Goal: Task Accomplishment & Management: Manage account settings

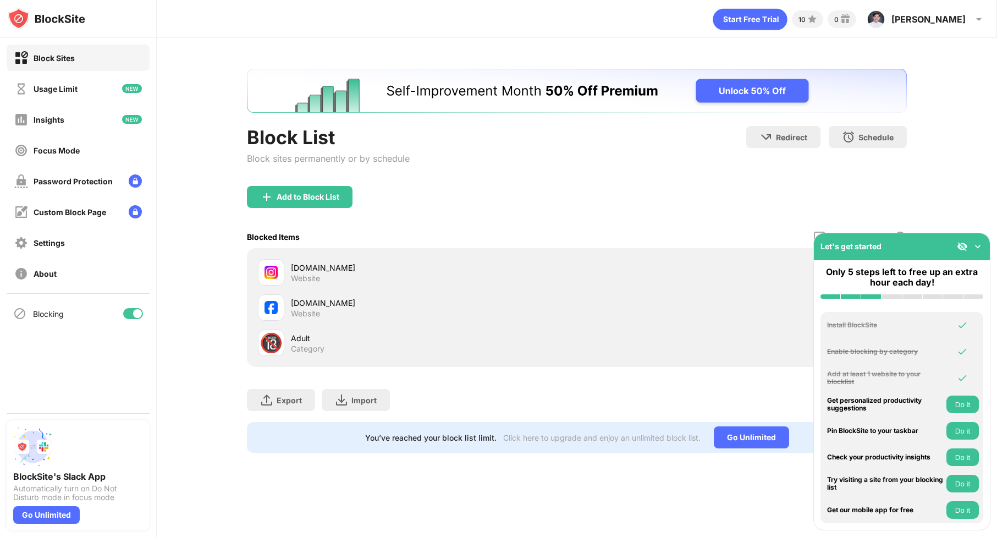
click at [273, 306] on img at bounding box center [270, 307] width 13 height 13
click at [976, 245] on img at bounding box center [977, 246] width 11 height 11
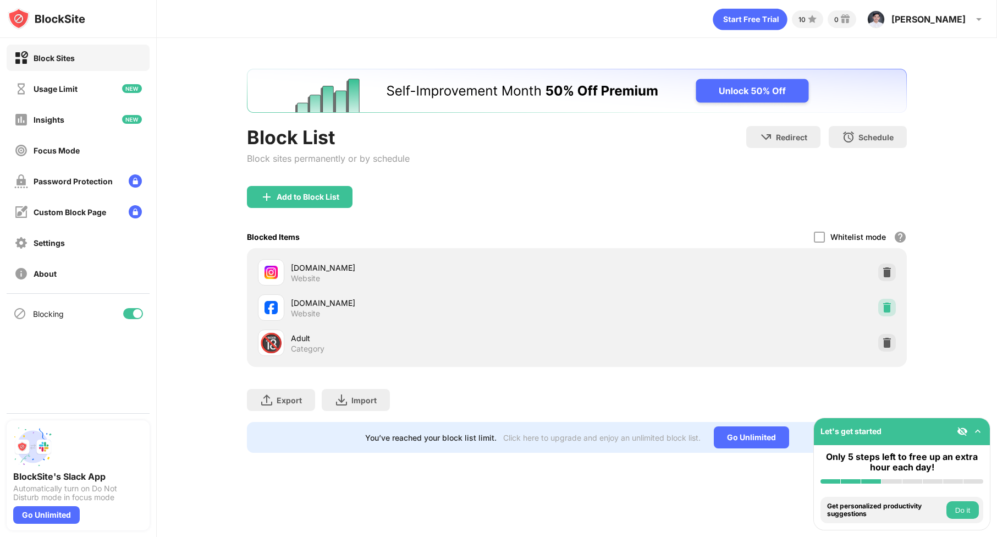
click at [886, 302] on img at bounding box center [886, 307] width 11 height 11
